Goal: Understand process/instructions: Learn how to perform a task or action

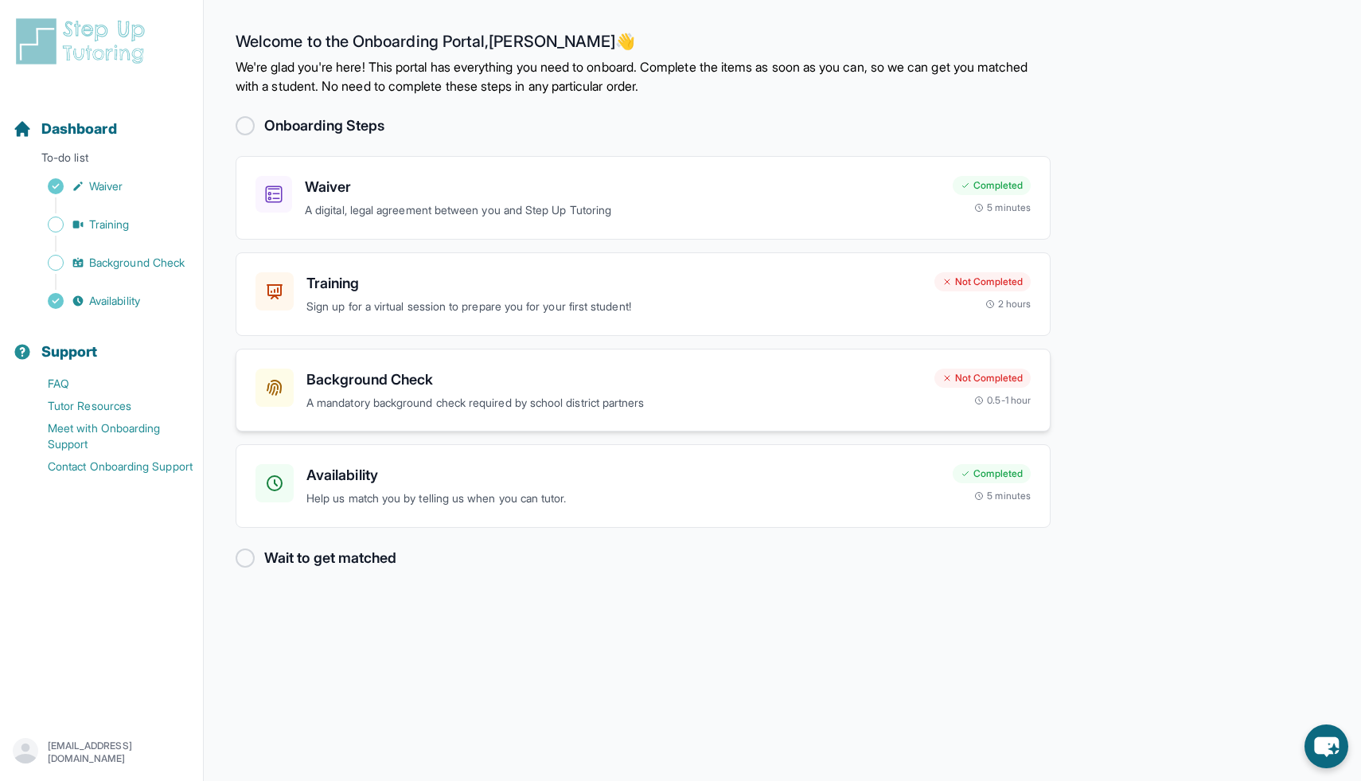
click at [463, 385] on h3 "Background Check" at bounding box center [613, 380] width 615 height 22
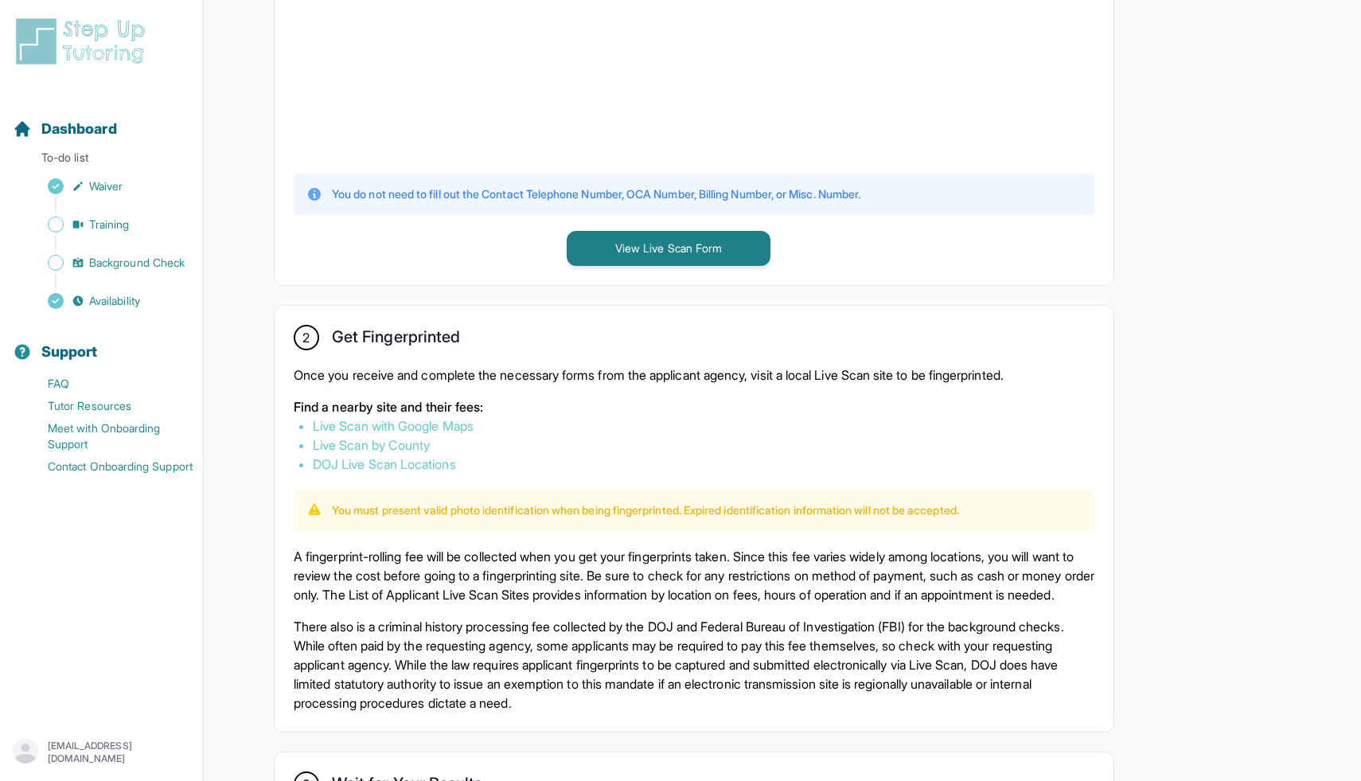
scroll to position [627, 0]
click at [619, 248] on button "View Live Scan Form" at bounding box center [669, 247] width 204 height 35
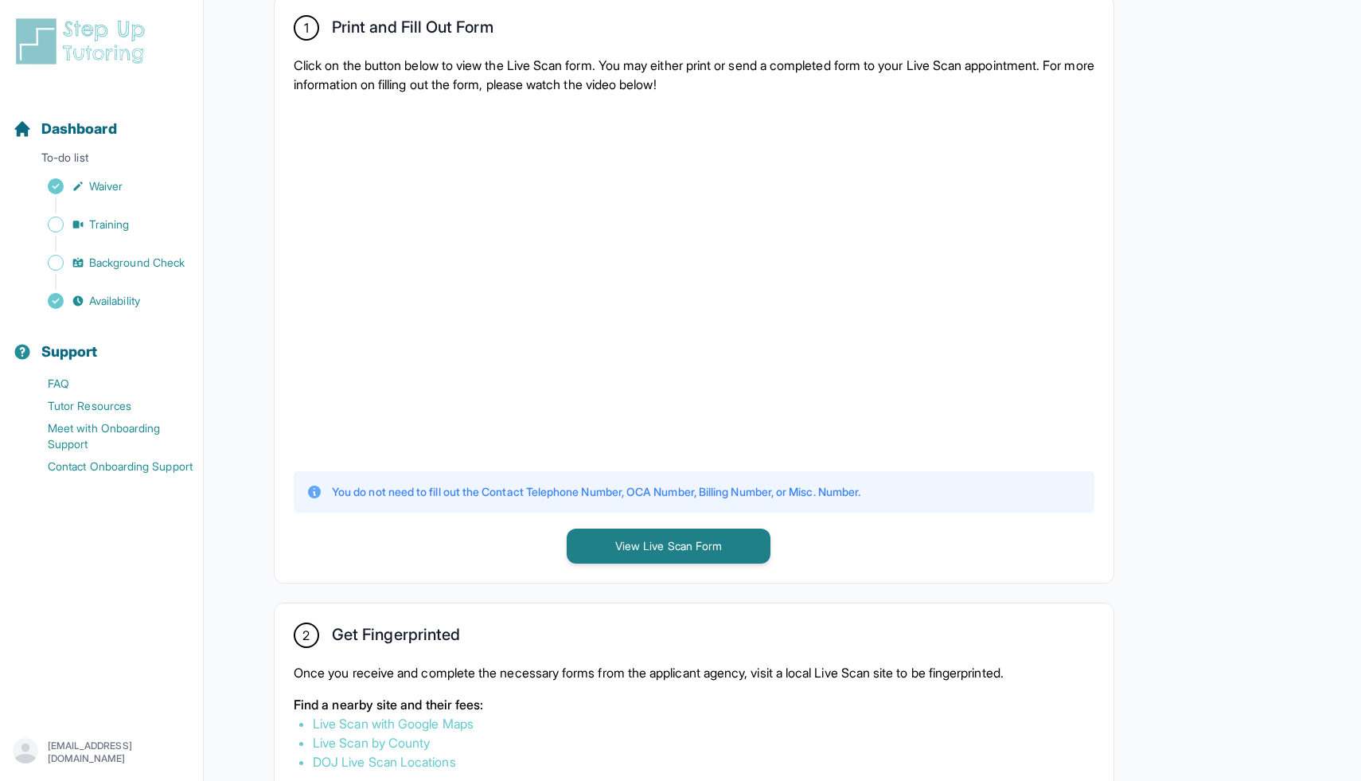
scroll to position [267, 0]
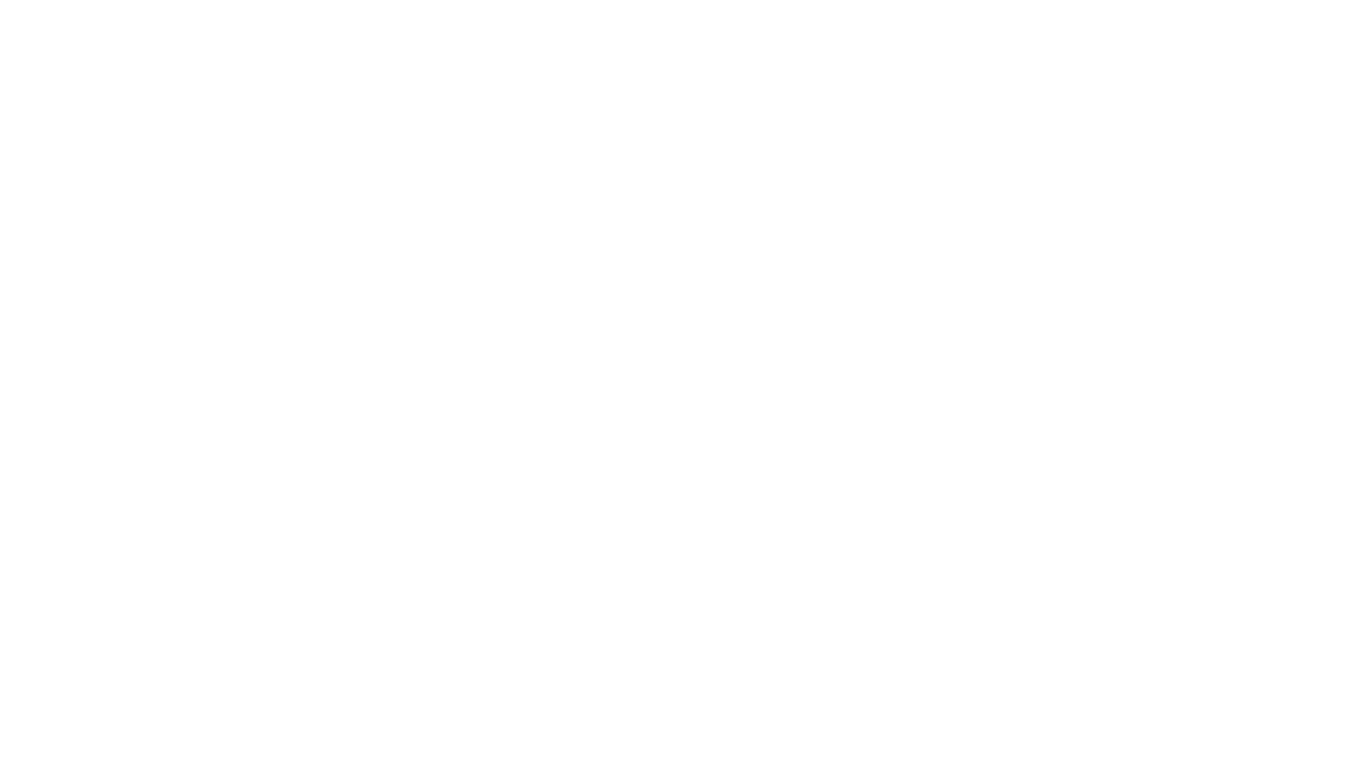
click at [890, 451] on div at bounding box center [694, 341] width 801 height 349
click at [895, 248] on div at bounding box center [694, 341] width 801 height 349
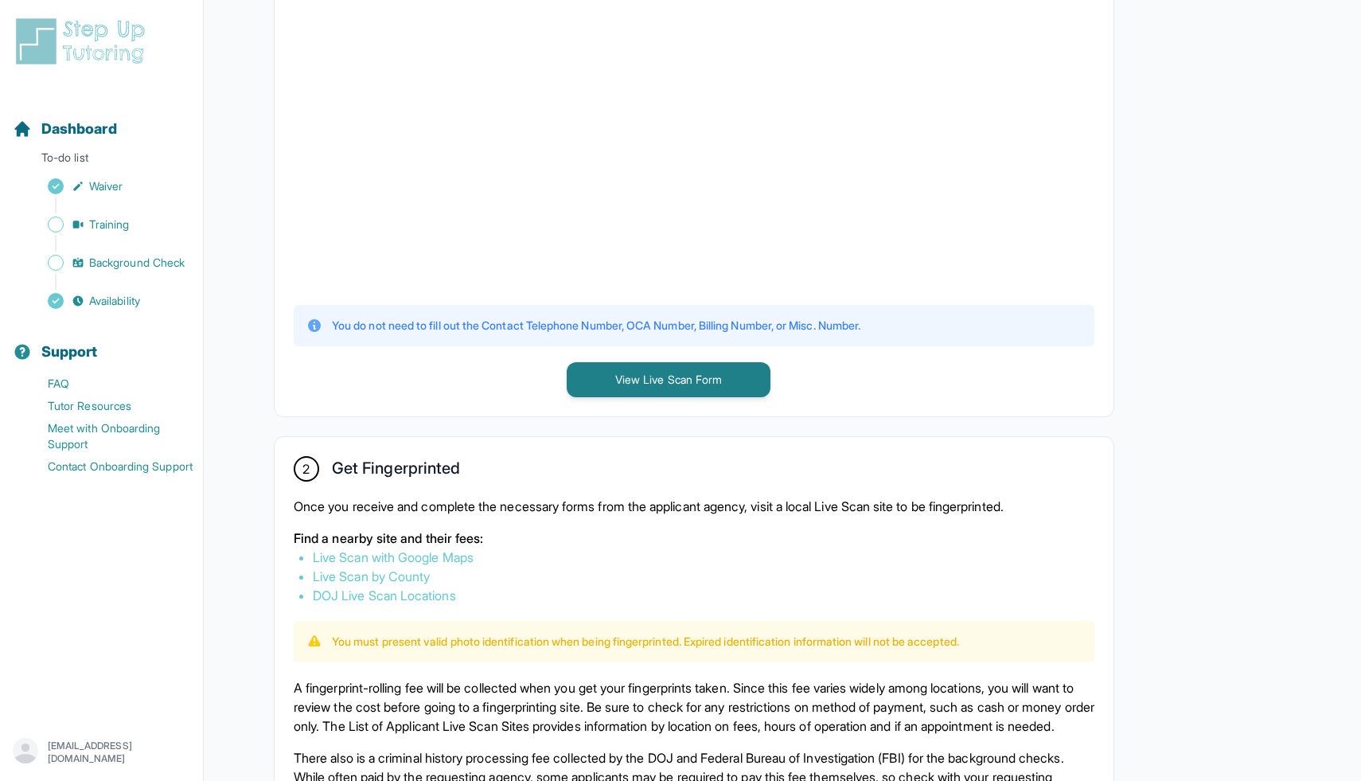
scroll to position [765, 0]
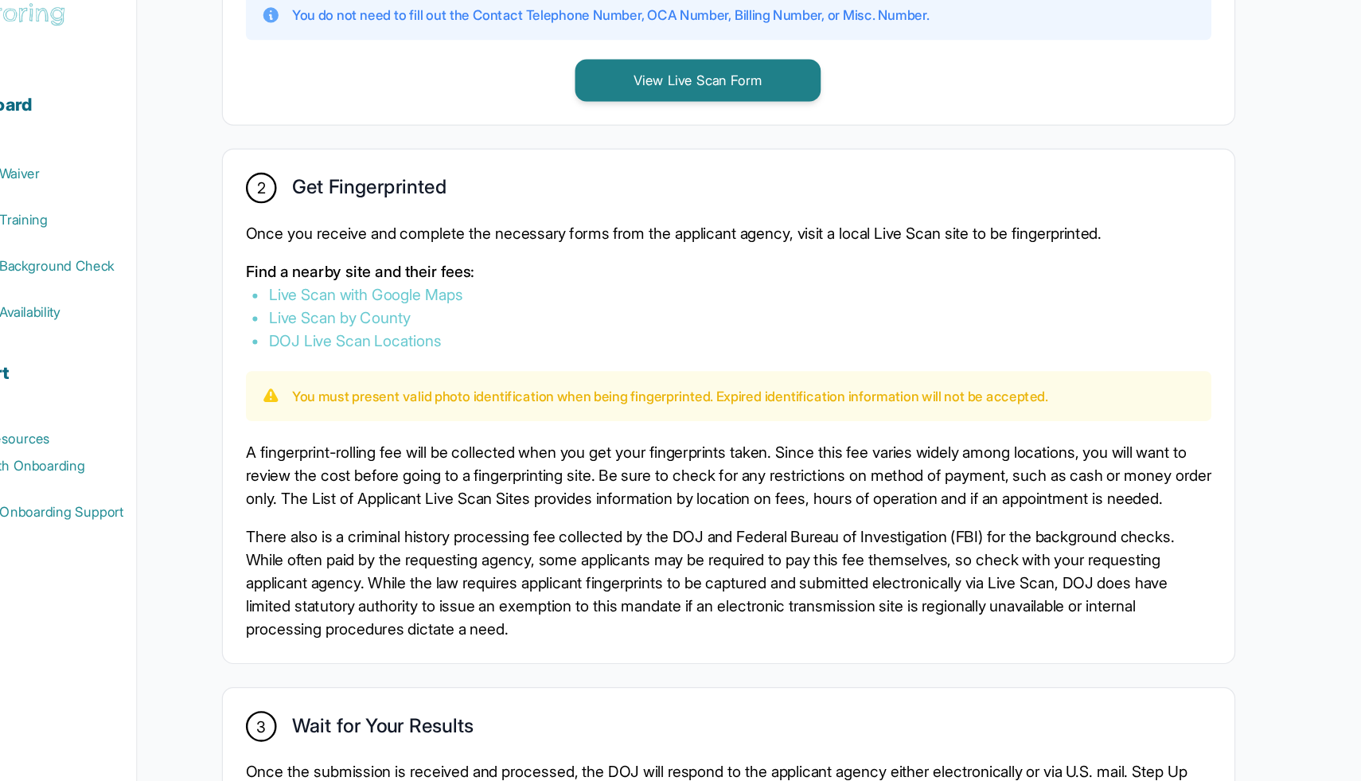
click at [448, 277] on li "Live Scan with Google Maps" at bounding box center [694, 286] width 763 height 19
click at [450, 285] on link "Live Scan with Google Maps" at bounding box center [393, 287] width 161 height 16
click at [403, 302] on link "Live Scan by County" at bounding box center [371, 306] width 117 height 16
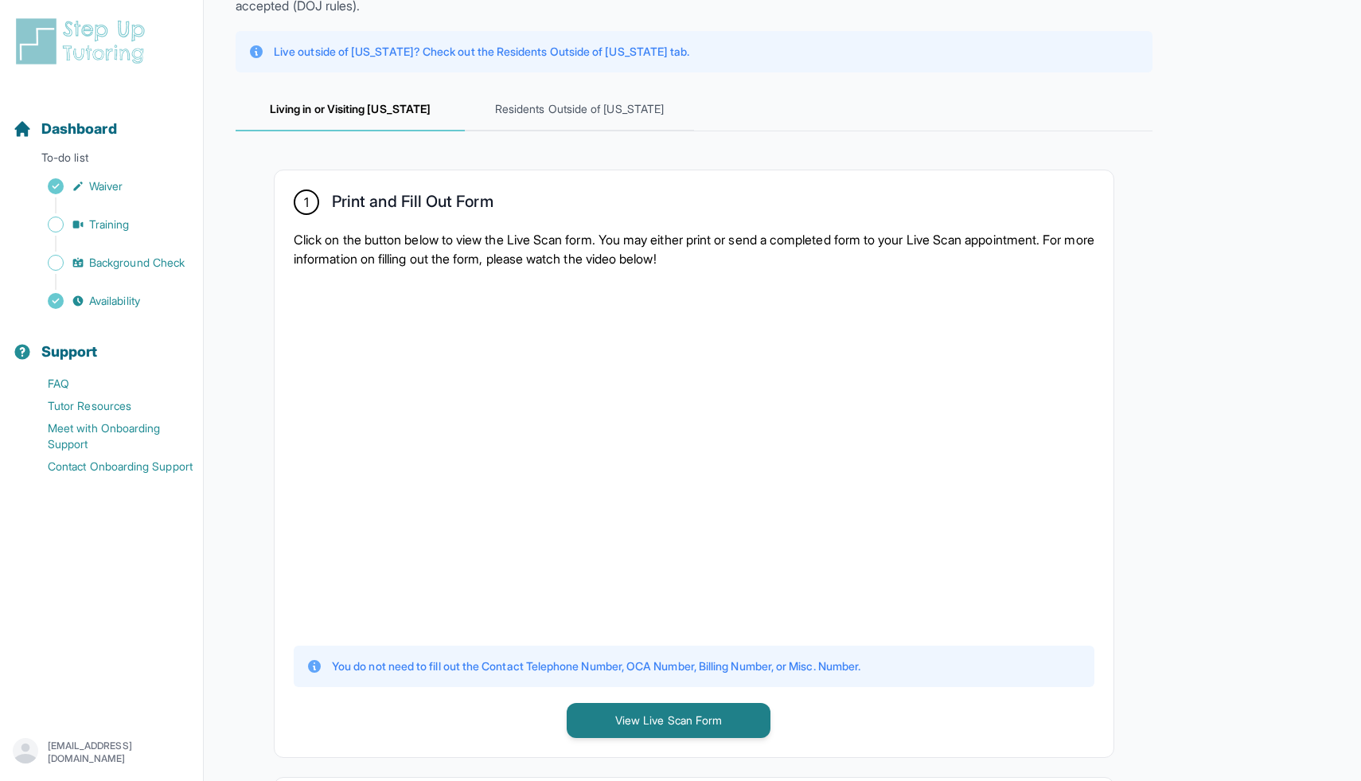
scroll to position [0, 0]
